Goal: Task Accomplishment & Management: Use online tool/utility

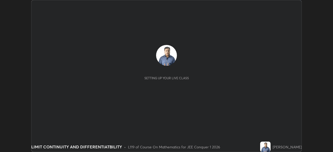
scroll to position [152, 333]
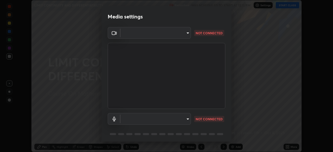
type input "9c5db0e3d6bf80210af106929d999d9f929c5ea5bbb961195660b7f823e2c793"
type input "communications"
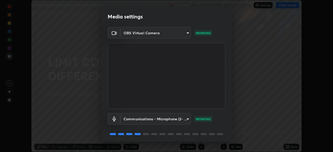
scroll to position [18, 0]
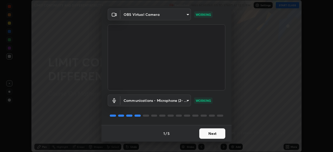
click at [213, 135] on button "Next" at bounding box center [213, 134] width 26 height 10
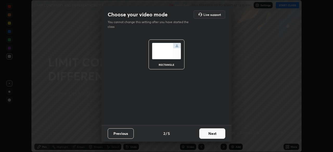
click at [212, 135] on button "Next" at bounding box center [213, 134] width 26 height 10
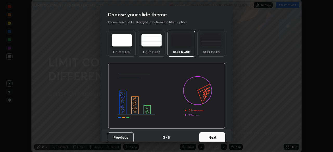
click at [213, 137] on button "Next" at bounding box center [213, 138] width 26 height 10
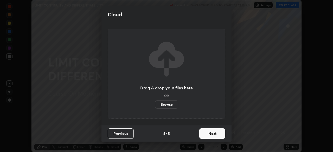
click at [211, 135] on button "Next" at bounding box center [213, 134] width 26 height 10
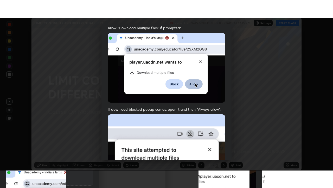
scroll to position [125, 0]
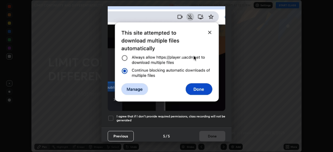
click at [170, 119] on h5 "I agree that if I don't provide required permissions, class recording will not …" at bounding box center [171, 119] width 109 height 8
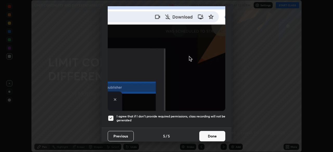
click at [209, 134] on button "Done" at bounding box center [213, 136] width 26 height 10
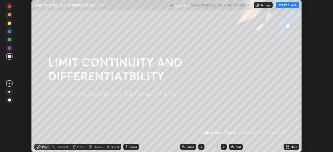
click at [292, 148] on div "More" at bounding box center [294, 147] width 7 height 3
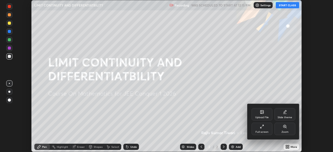
click at [263, 128] on icon at bounding box center [262, 127] width 4 height 4
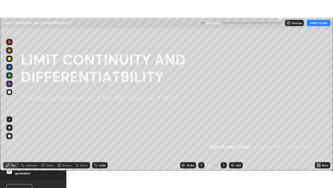
scroll to position [188, 333]
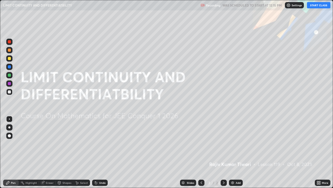
click at [236, 152] on div "Add" at bounding box center [238, 182] width 5 height 3
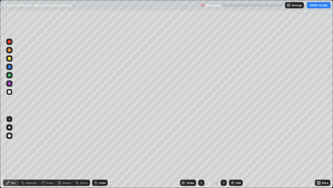
click at [319, 7] on button "START CLASS" at bounding box center [318, 5] width 23 height 6
click at [235, 152] on div "Add" at bounding box center [236, 182] width 14 height 6
click at [239, 152] on div "Add" at bounding box center [238, 182] width 5 height 3
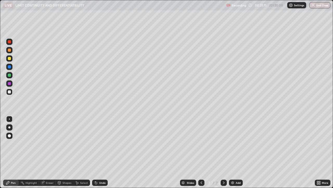
click at [235, 152] on div "Add" at bounding box center [236, 182] width 14 height 6
click at [234, 152] on div "Add" at bounding box center [236, 182] width 14 height 6
click at [236, 152] on div "Add" at bounding box center [238, 182] width 5 height 3
click at [235, 152] on div "Add" at bounding box center [236, 182] width 14 height 6
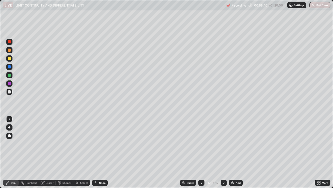
click at [10, 58] on div at bounding box center [9, 58] width 3 height 3
click at [235, 152] on div "Add" at bounding box center [236, 182] width 14 height 6
click at [10, 92] on div at bounding box center [9, 91] width 3 height 3
click at [11, 59] on div at bounding box center [9, 58] width 6 height 6
click at [234, 152] on div "Add" at bounding box center [236, 182] width 14 height 6
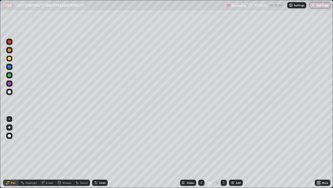
click at [9, 91] on div at bounding box center [9, 91] width 3 height 3
click at [12, 58] on div at bounding box center [9, 58] width 6 height 6
click at [9, 92] on div at bounding box center [9, 91] width 3 height 3
click at [9, 58] on div at bounding box center [9, 58] width 3 height 3
click at [235, 152] on div "Add" at bounding box center [236, 182] width 14 height 6
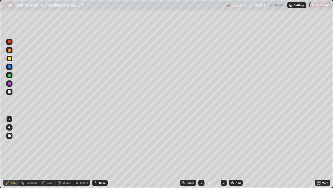
click at [46, 152] on div "Eraser" at bounding box center [50, 182] width 8 height 3
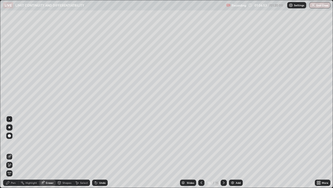
click at [10, 152] on div "Pen" at bounding box center [11, 182] width 16 height 6
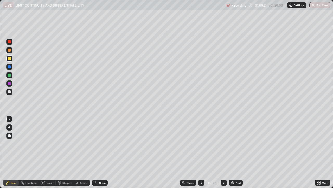
click at [99, 152] on div "Undo" at bounding box center [102, 182] width 7 height 3
click at [9, 94] on div at bounding box center [9, 92] width 6 height 6
click at [234, 152] on div "Add" at bounding box center [236, 182] width 14 height 6
click at [10, 58] on div at bounding box center [9, 58] width 3 height 3
click at [10, 92] on div at bounding box center [9, 91] width 3 height 3
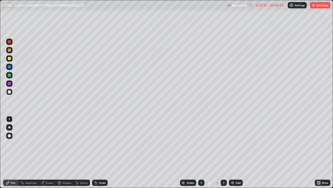
click at [276, 6] on div "/ 01:20:00" at bounding box center [277, 5] width 16 height 3
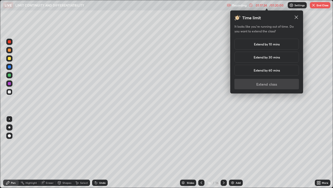
click at [269, 73] on div "Extend by 60 mins" at bounding box center [267, 70] width 65 height 11
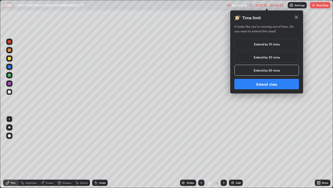
click at [268, 85] on button "Extend class" at bounding box center [267, 84] width 65 height 10
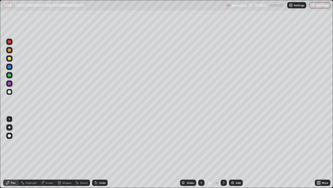
click at [323, 152] on div "More" at bounding box center [325, 182] width 7 height 3
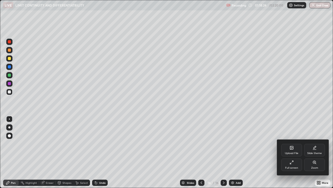
click at [294, 152] on div "Full screen" at bounding box center [292, 164] width 21 height 13
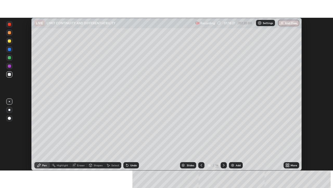
scroll to position [152, 333]
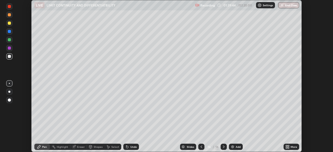
click at [289, 148] on icon at bounding box center [288, 147] width 1 height 1
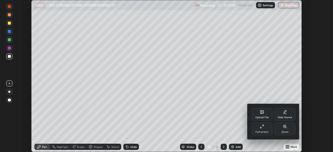
click at [260, 129] on icon at bounding box center [262, 127] width 4 height 4
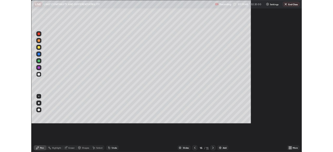
scroll to position [188, 333]
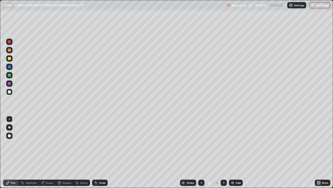
click at [238, 152] on div "Add" at bounding box center [238, 182] width 5 height 3
click at [9, 59] on div at bounding box center [9, 58] width 3 height 3
click at [11, 49] on div at bounding box center [9, 49] width 3 height 3
click at [9, 68] on div at bounding box center [9, 66] width 3 height 3
click at [11, 92] on div at bounding box center [9, 92] width 6 height 6
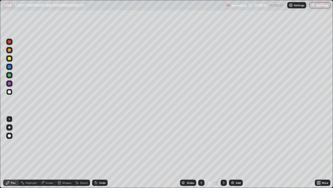
click at [236, 152] on div "Add" at bounding box center [238, 182] width 5 height 3
click at [10, 58] on div at bounding box center [9, 58] width 3 height 3
click at [10, 92] on div at bounding box center [9, 91] width 3 height 3
click at [10, 65] on div at bounding box center [9, 66] width 3 height 3
click at [236, 152] on div "Add" at bounding box center [236, 182] width 14 height 6
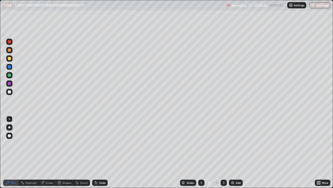
click at [9, 58] on div at bounding box center [9, 58] width 3 height 3
click at [10, 92] on div at bounding box center [9, 91] width 3 height 3
click at [45, 152] on div "Eraser" at bounding box center [47, 182] width 17 height 6
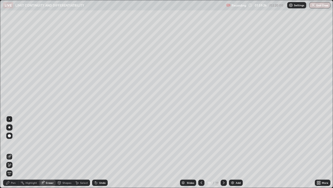
click at [10, 152] on div "Pen" at bounding box center [11, 182] width 16 height 6
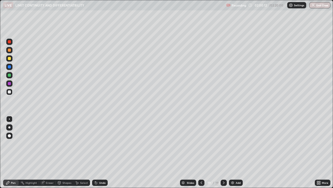
click at [12, 77] on div at bounding box center [9, 75] width 6 height 6
click at [9, 94] on div at bounding box center [9, 92] width 6 height 6
click at [234, 152] on img at bounding box center [233, 182] width 4 height 4
click at [10, 59] on div at bounding box center [9, 58] width 3 height 3
click at [10, 84] on div at bounding box center [9, 83] width 3 height 3
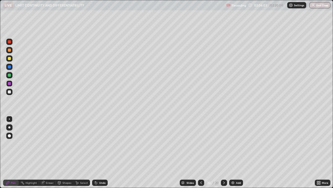
click at [9, 59] on div at bounding box center [9, 58] width 3 height 3
click at [236, 152] on div "Add" at bounding box center [238, 182] width 5 height 3
click at [276, 6] on div "/ 02:20:00" at bounding box center [277, 5] width 16 height 3
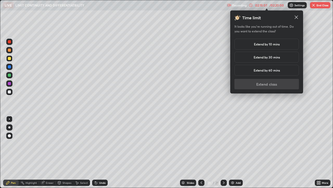
click at [278, 46] on h5 "Extend by 10 mins" at bounding box center [267, 44] width 26 height 5
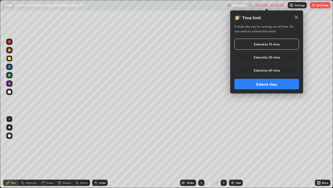
click at [273, 88] on button "Extend class" at bounding box center [267, 84] width 65 height 10
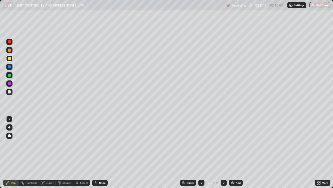
click at [201, 152] on icon at bounding box center [202, 182] width 4 height 4
click at [223, 152] on icon at bounding box center [224, 182] width 4 height 4
click at [9, 92] on div at bounding box center [9, 91] width 3 height 3
click at [236, 152] on div "Add" at bounding box center [238, 182] width 5 height 3
click at [11, 58] on div at bounding box center [9, 58] width 6 height 6
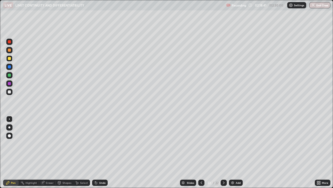
click at [11, 92] on div at bounding box center [9, 92] width 6 height 6
click at [9, 58] on div at bounding box center [9, 58] width 3 height 3
click at [10, 67] on div at bounding box center [9, 66] width 3 height 3
click at [235, 152] on div "Add" at bounding box center [236, 182] width 14 height 6
click at [201, 152] on icon at bounding box center [201, 182] width 4 height 4
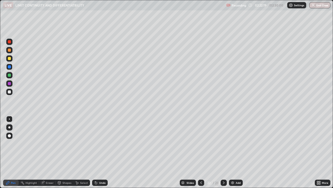
click at [234, 152] on img at bounding box center [233, 182] width 4 height 4
click at [10, 58] on div at bounding box center [9, 58] width 3 height 3
click at [10, 94] on div at bounding box center [9, 92] width 6 height 6
click at [10, 57] on div at bounding box center [9, 58] width 3 height 3
click at [276, 6] on div "/ 02:30:00" at bounding box center [277, 5] width 16 height 3
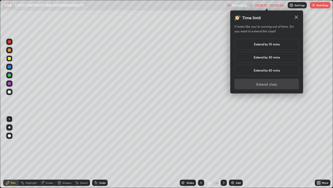
click at [275, 45] on h5 "Extend by 10 mins" at bounding box center [267, 44] width 26 height 5
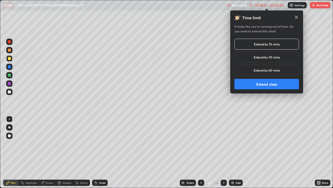
click at [270, 83] on button "Extend class" at bounding box center [267, 84] width 65 height 10
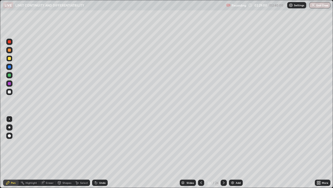
click at [10, 92] on div at bounding box center [9, 91] width 3 height 3
click at [235, 152] on div "Add" at bounding box center [236, 182] width 14 height 6
click at [9, 92] on div at bounding box center [9, 91] width 3 height 3
click at [10, 59] on div at bounding box center [9, 58] width 3 height 3
click at [201, 152] on icon at bounding box center [202, 182] width 2 height 3
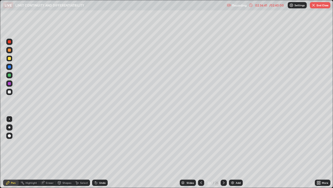
click at [224, 152] on icon at bounding box center [224, 182] width 4 height 4
click at [224, 152] on icon at bounding box center [224, 182] width 2 height 3
click at [323, 7] on button "End Class" at bounding box center [320, 5] width 21 height 6
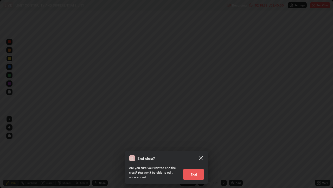
click at [196, 152] on button "End" at bounding box center [193, 174] width 21 height 10
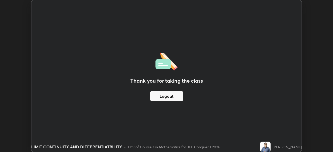
scroll to position [25902, 25721]
click at [315, 25] on div "Thank you for taking the class Logout Setting up your live class" at bounding box center [166, 76] width 333 height 152
